Goal: Transaction & Acquisition: Subscribe to service/newsletter

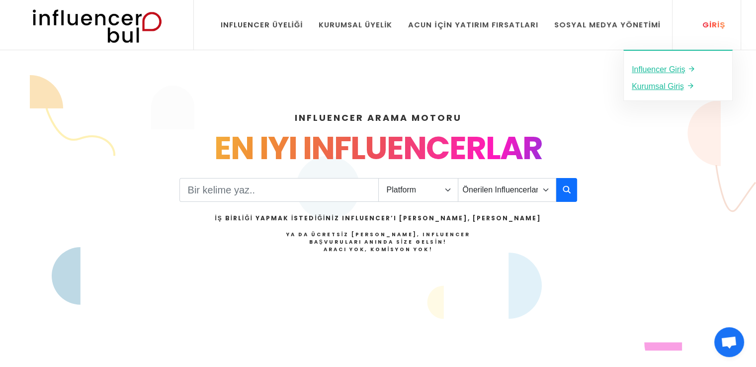
click at [713, 20] on link "Giriş" at bounding box center [708, 25] width 49 height 50
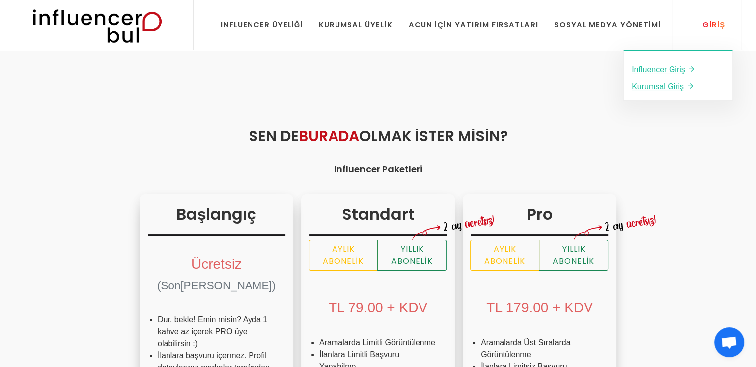
click at [705, 26] on div "Giriş" at bounding box center [708, 24] width 34 height 11
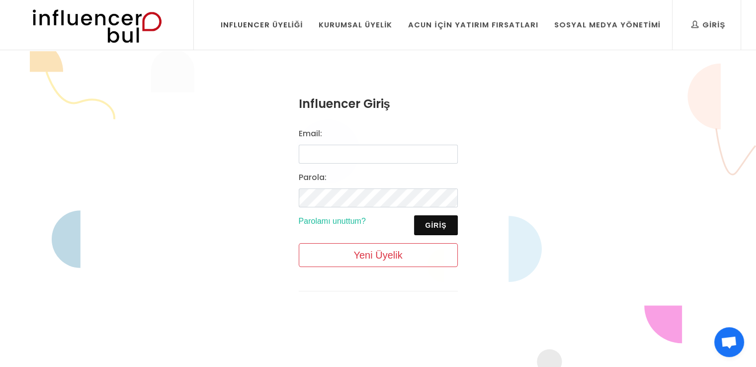
drag, startPoint x: 355, startPoint y: 153, endPoint x: 298, endPoint y: 158, distance: 57.3
click at [298, 158] on div "Email:" at bounding box center [378, 146] width 171 height 36
click at [309, 145] on input "Email:" at bounding box center [378, 154] width 159 height 19
type input "birgulakbas22@gmail.com"
click at [424, 228] on button "Giriş" at bounding box center [435, 225] width 43 height 20
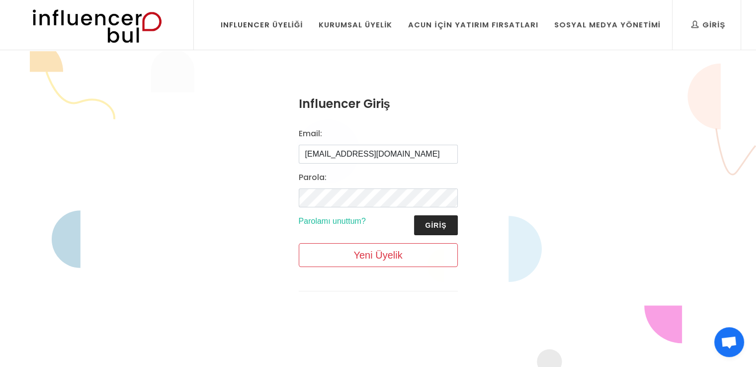
click at [430, 233] on button "Giriş" at bounding box center [435, 225] width 43 height 20
click at [432, 222] on button "Giriş" at bounding box center [435, 225] width 43 height 20
click at [432, 224] on button "Giriş" at bounding box center [435, 225] width 43 height 20
click at [433, 223] on button "Giriş" at bounding box center [435, 225] width 43 height 20
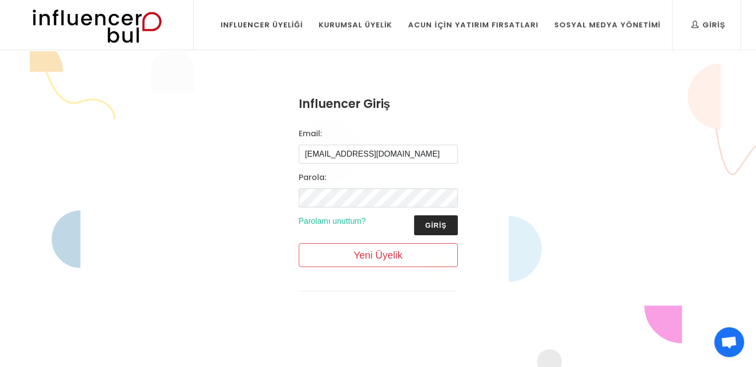
click at [433, 223] on button "Giriş" at bounding box center [435, 225] width 43 height 20
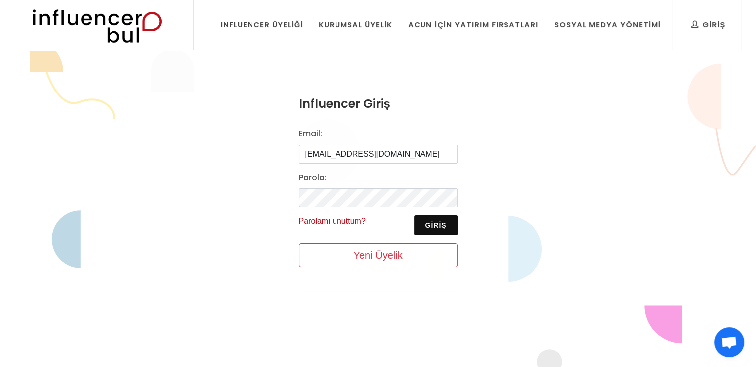
click at [357, 220] on link "Parolamı unuttum?" at bounding box center [332, 221] width 67 height 8
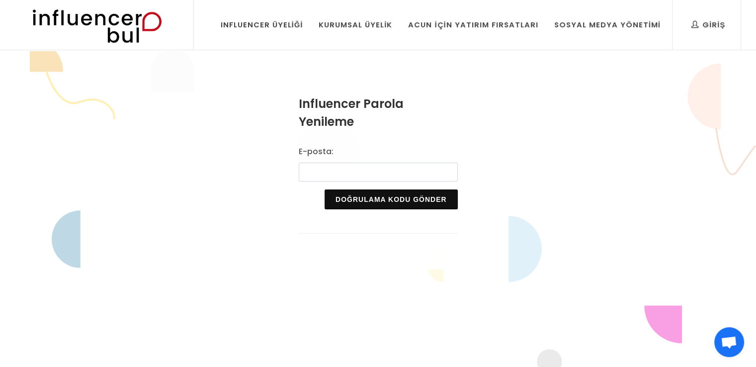
type input "[EMAIL_ADDRESS][DOMAIN_NAME]"
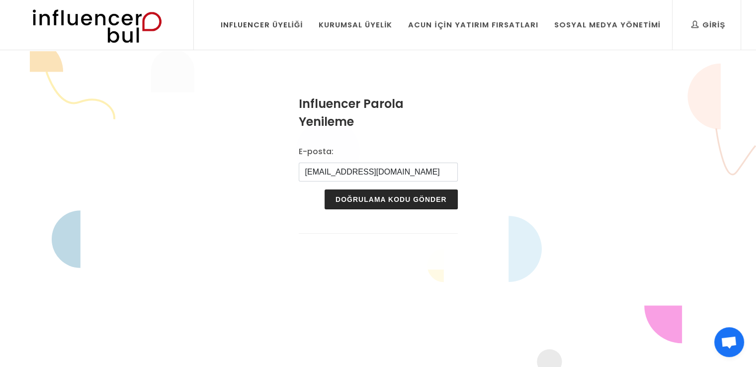
click at [373, 197] on button "Doğrulama Kodu Gönder" at bounding box center [390, 199] width 133 height 20
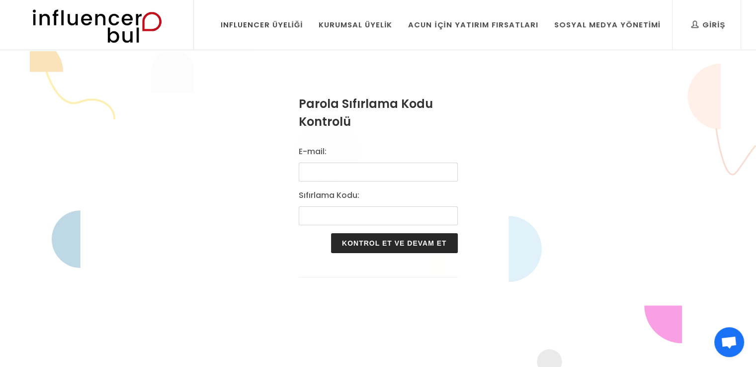
drag, startPoint x: 381, startPoint y: 234, endPoint x: 361, endPoint y: 251, distance: 25.8
click at [361, 251] on button "Kontrol et ve Devam et" at bounding box center [394, 243] width 127 height 20
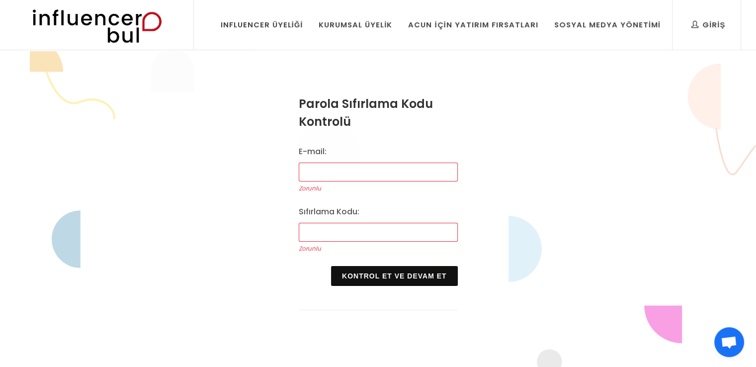
click at [358, 249] on label "Zorunlu" at bounding box center [378, 248] width 159 height 9
click at [358, 241] on input "Sıfırlama Kodu:" at bounding box center [378, 232] width 159 height 19
click at [285, 31] on link "Influencer Üyeliği" at bounding box center [261, 25] width 97 height 50
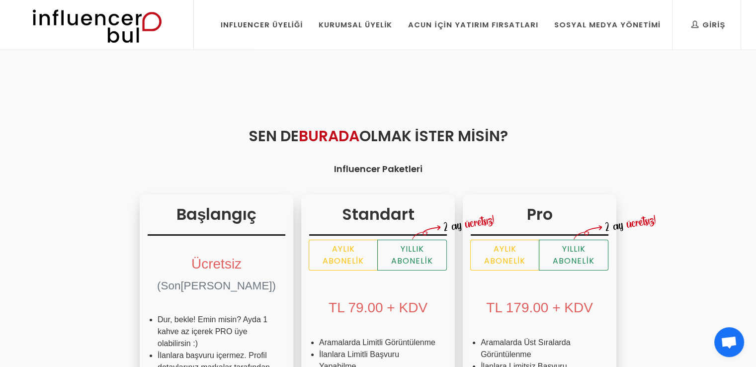
radio input "true"
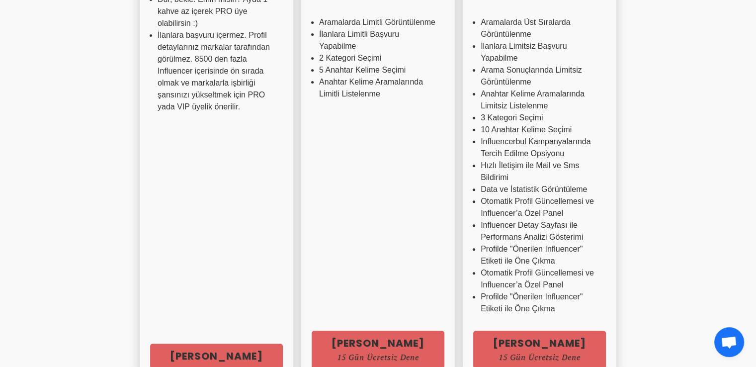
scroll to position [337, 0]
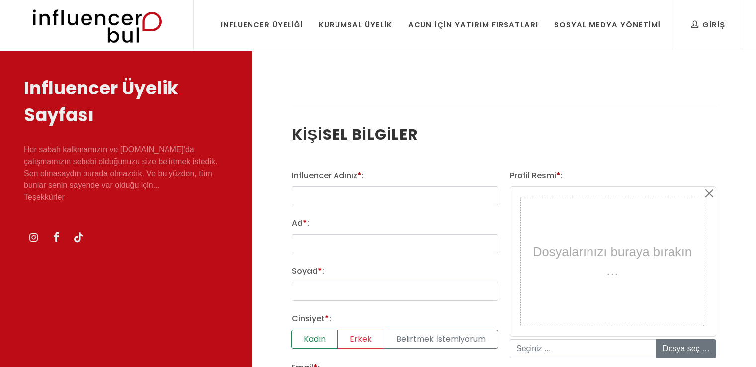
select select
